Goal: Task Accomplishment & Management: Complete application form

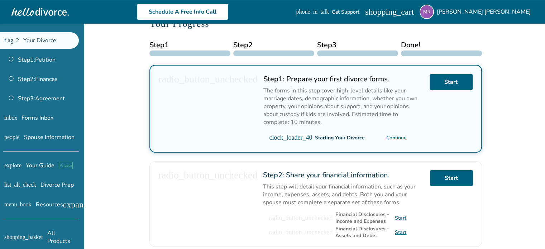
scroll to position [97, 0]
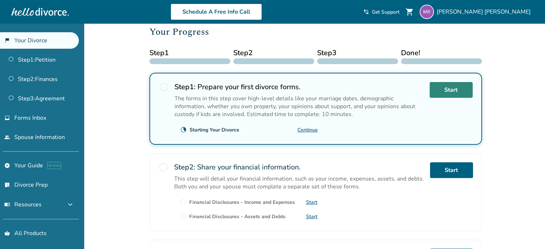
click at [450, 91] on link "Start" at bounding box center [450, 90] width 43 height 16
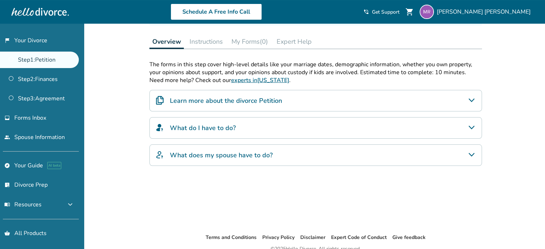
scroll to position [17, 0]
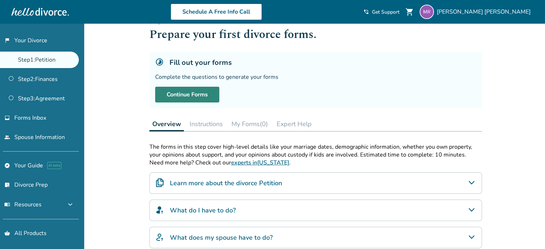
click at [204, 97] on link "Continue Forms" at bounding box center [187, 95] width 64 height 16
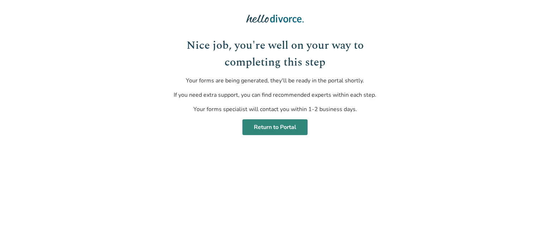
click at [288, 126] on link "Return to Portal" at bounding box center [274, 127] width 65 height 16
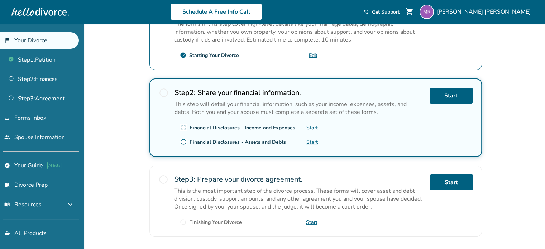
scroll to position [171, 0]
click at [441, 97] on link "Start" at bounding box center [450, 96] width 43 height 16
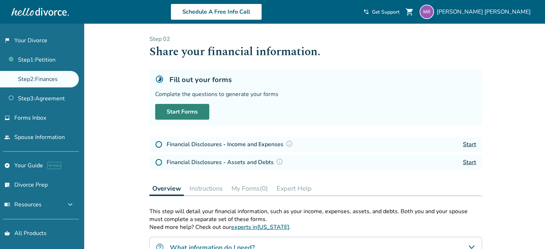
click at [199, 114] on link "Start Forms" at bounding box center [182, 112] width 54 height 16
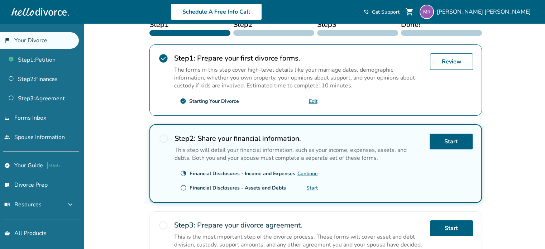
scroll to position [125, 0]
